Goal: Task Accomplishment & Management: Complete application form

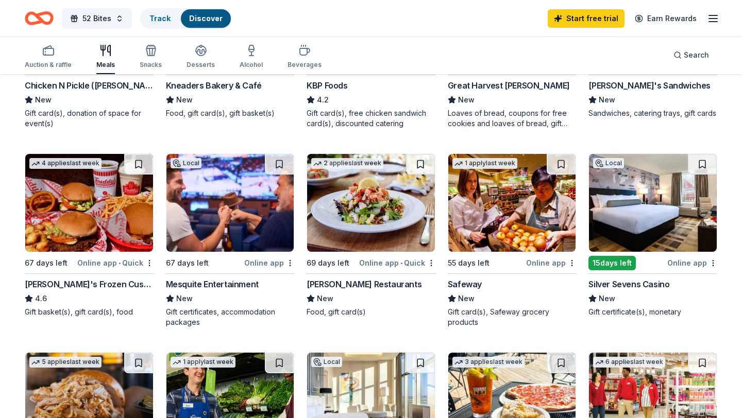
scroll to position [239, 0]
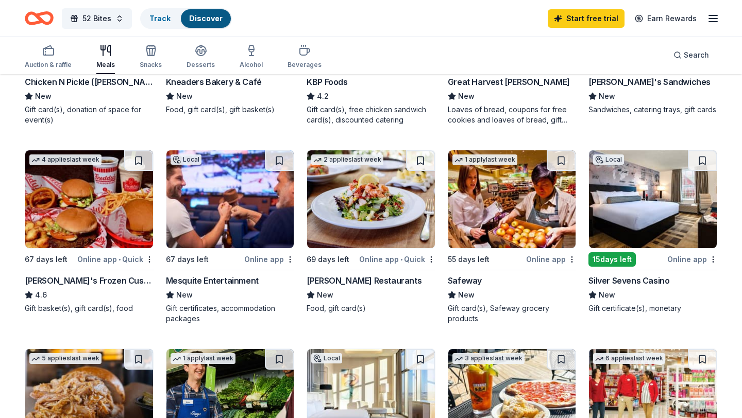
click at [639, 200] on img at bounding box center [653, 199] width 128 height 98
click at [364, 199] on img at bounding box center [371, 199] width 128 height 98
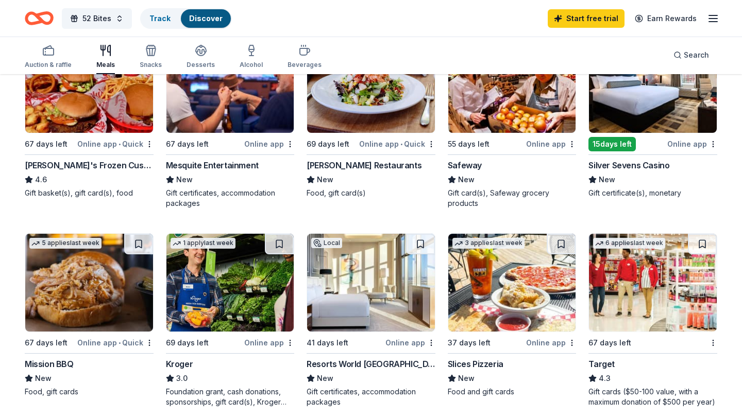
scroll to position [355, 0]
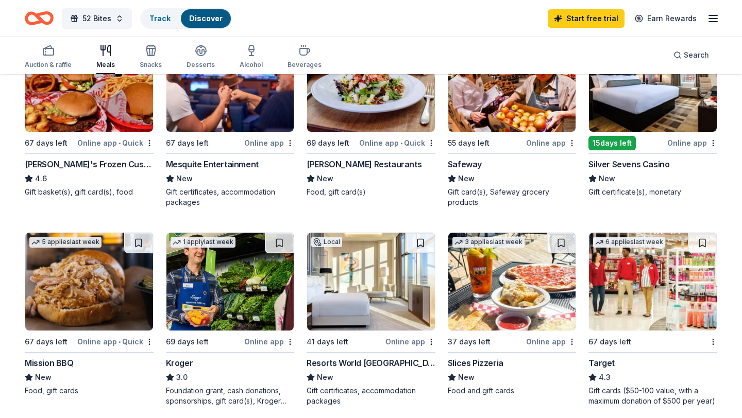
click at [101, 290] on img at bounding box center [89, 282] width 128 height 98
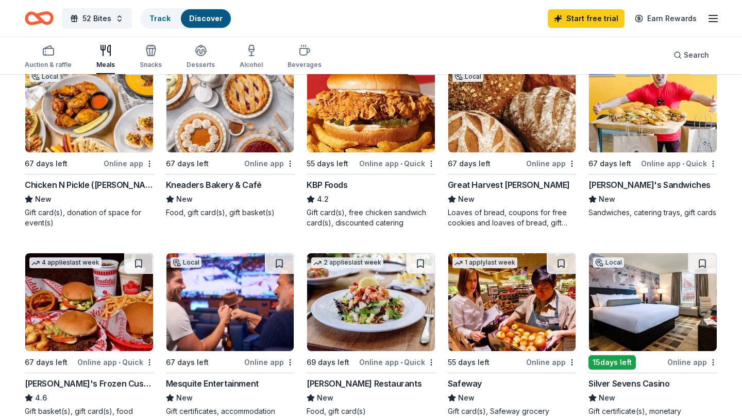
scroll to position [132, 0]
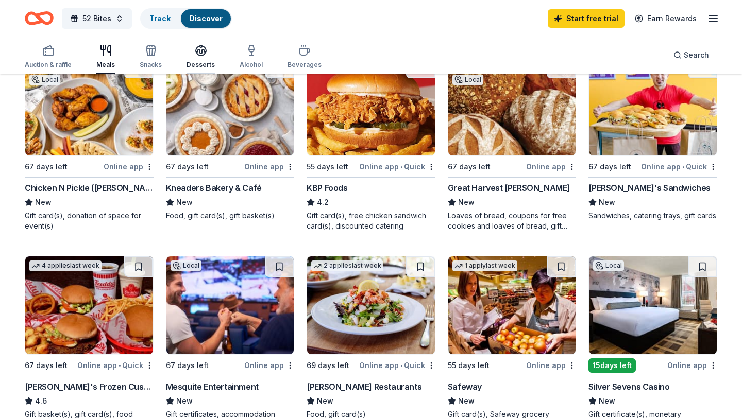
click at [199, 55] on icon "button" at bounding box center [201, 50] width 12 height 12
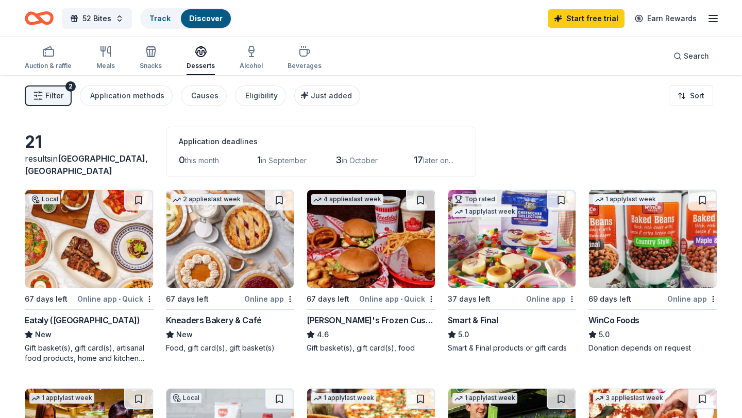
click at [111, 223] on img at bounding box center [89, 239] width 128 height 98
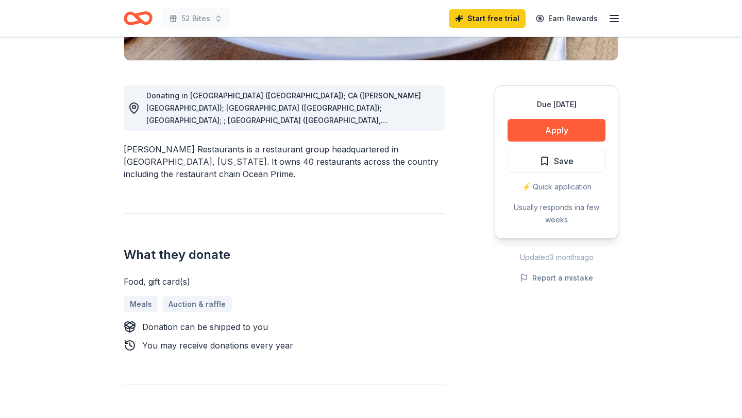
scroll to position [260, 0]
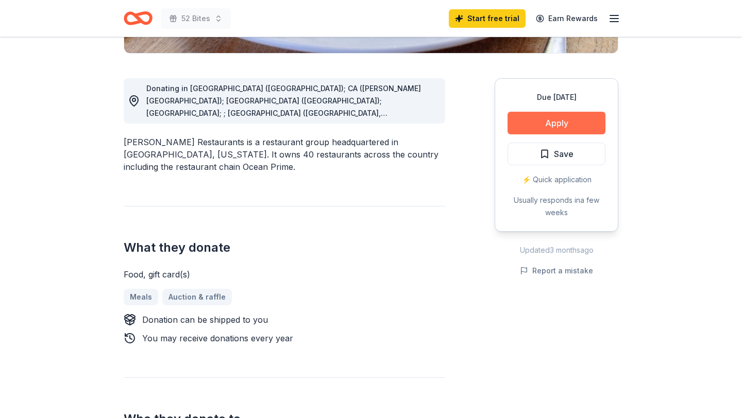
click at [554, 125] on button "Apply" at bounding box center [557, 123] width 98 height 23
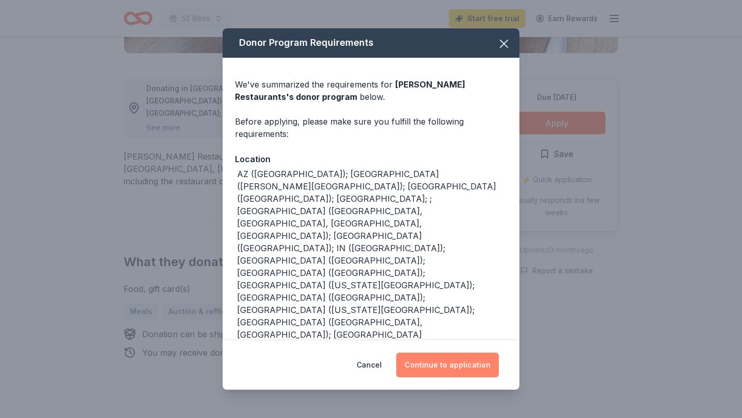
click at [456, 365] on button "Continue to application" at bounding box center [447, 365] width 103 height 25
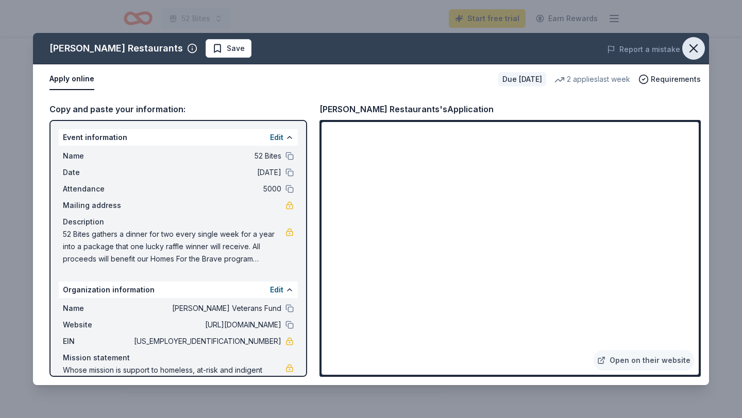
click at [697, 46] on icon "button" at bounding box center [693, 48] width 14 height 14
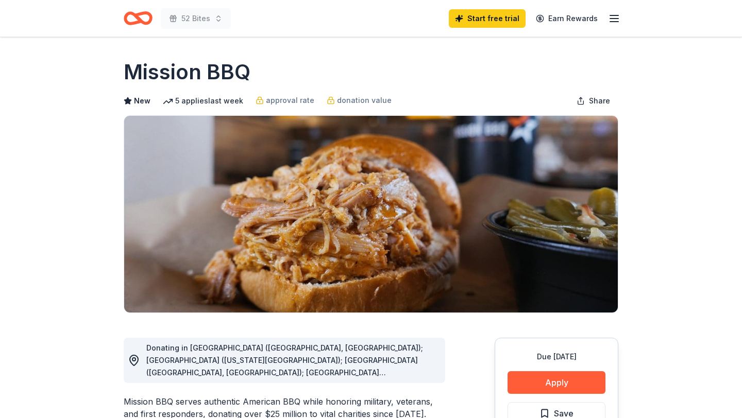
scroll to position [10, 0]
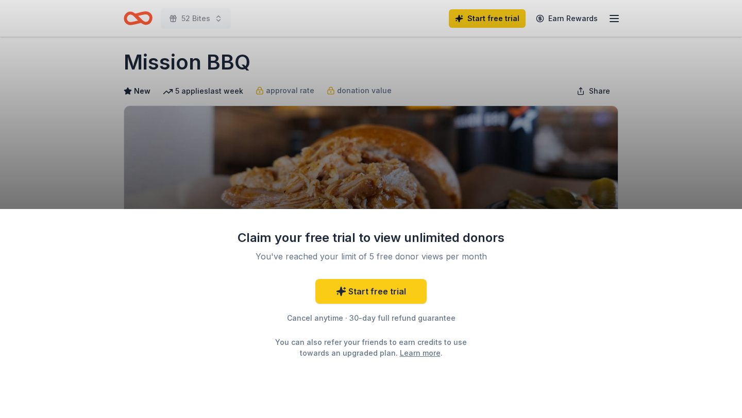
click at [88, 154] on div "Claim your free trial to view unlimited donors You've reached your limit of 5 f…" at bounding box center [371, 209] width 742 height 418
